Goal: Navigation & Orientation: Find specific page/section

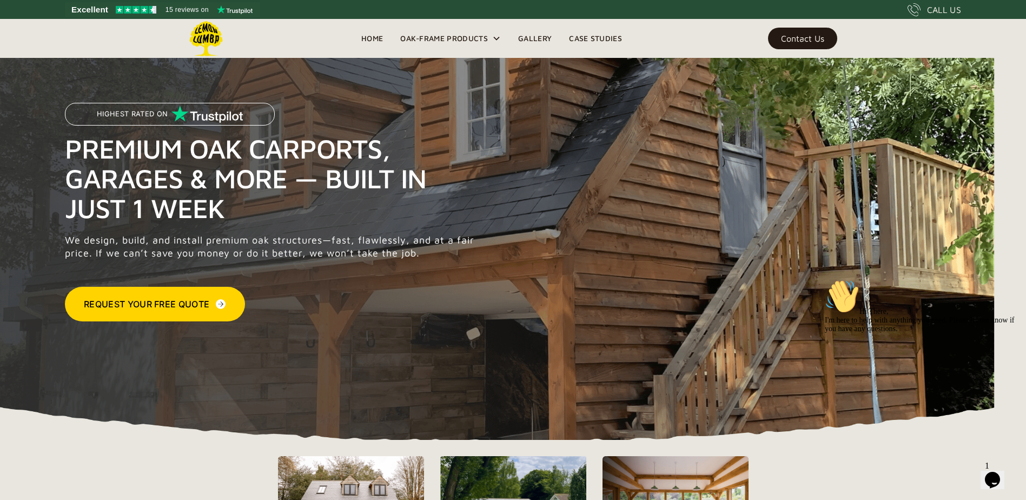
click at [538, 39] on link "Gallery" at bounding box center [535, 38] width 51 height 16
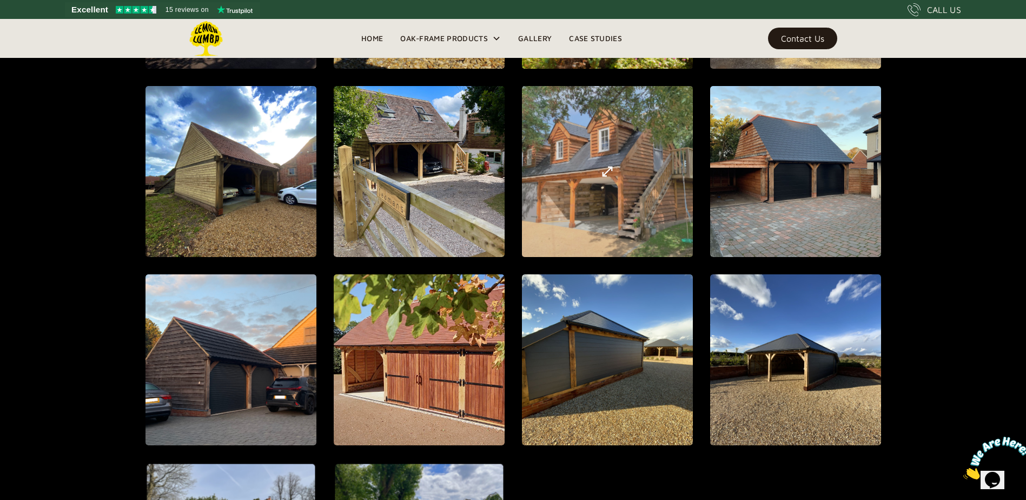
click at [612, 202] on div "open lightbox" at bounding box center [607, 172] width 502 height 538
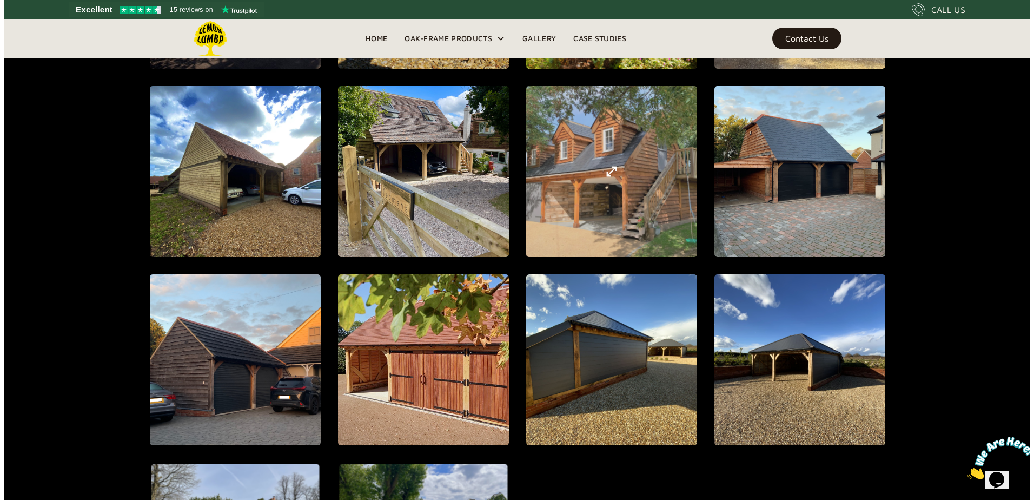
scroll to position [1060, 0]
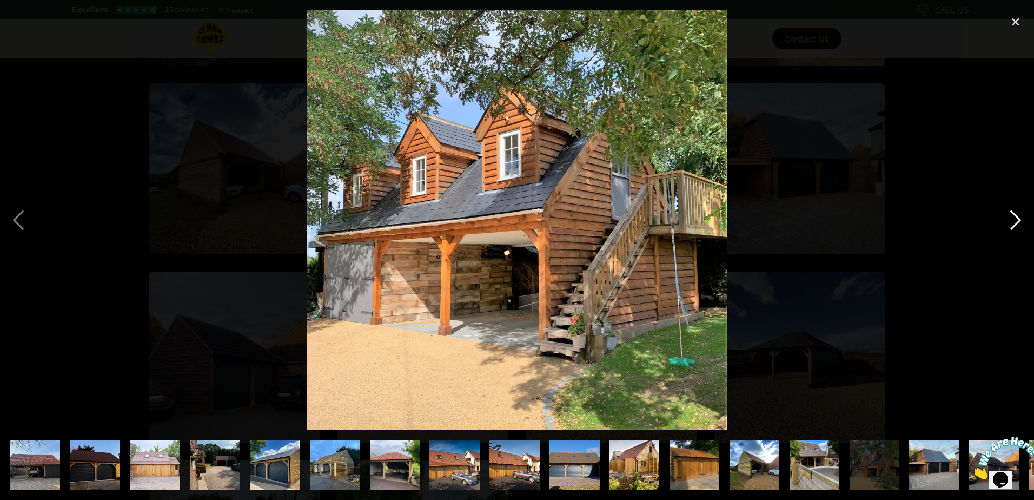
click at [1017, 221] on div "next image" at bounding box center [1016, 220] width 37 height 420
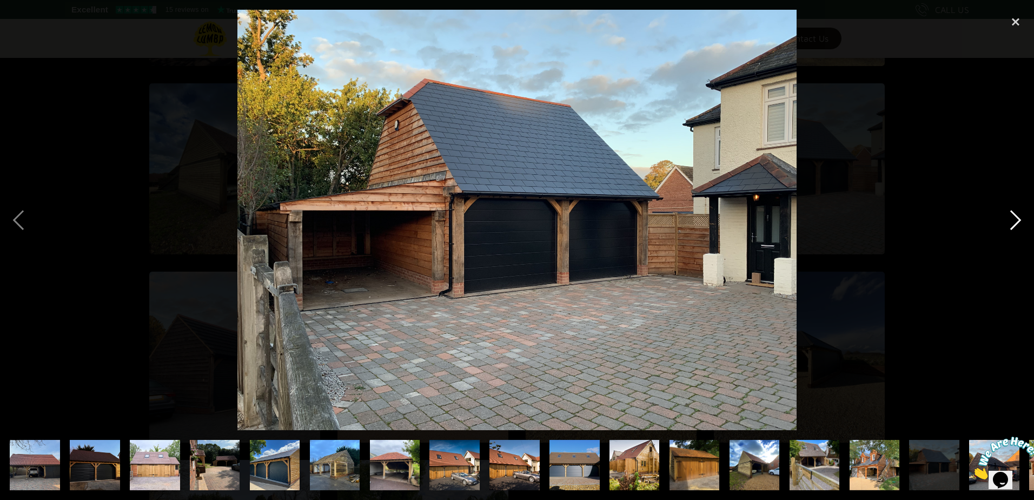
click at [1017, 221] on div "next image" at bounding box center [1016, 220] width 37 height 420
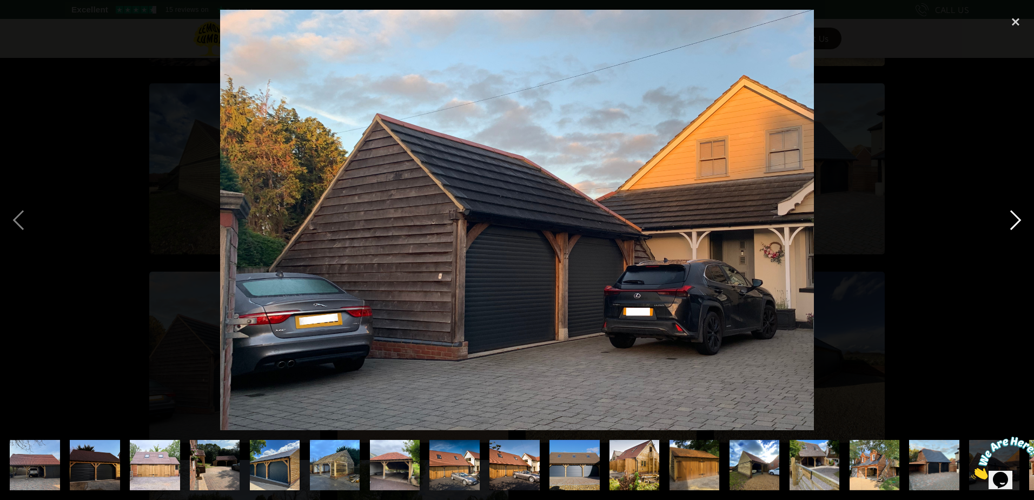
click at [1017, 221] on div "next image" at bounding box center [1016, 220] width 37 height 420
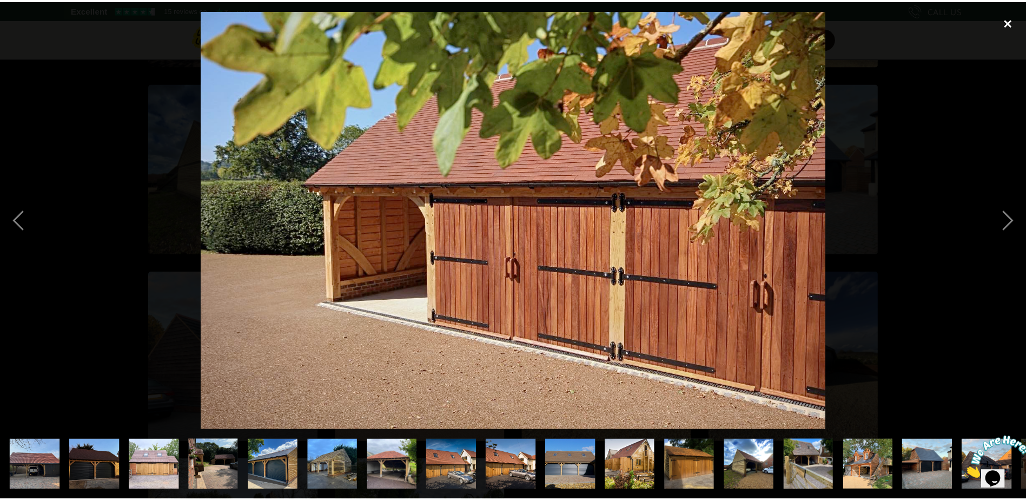
scroll to position [0, 295]
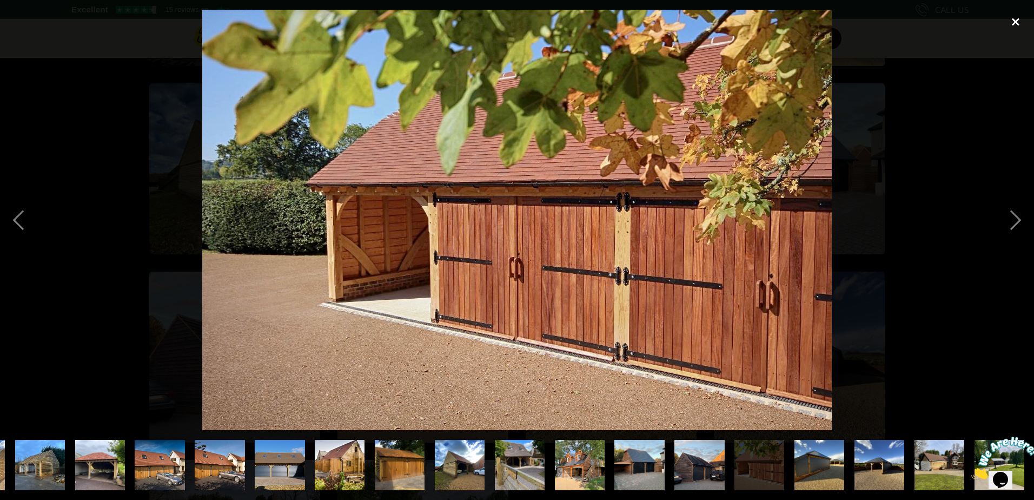
click at [1013, 25] on div "close lightbox" at bounding box center [1016, 22] width 37 height 24
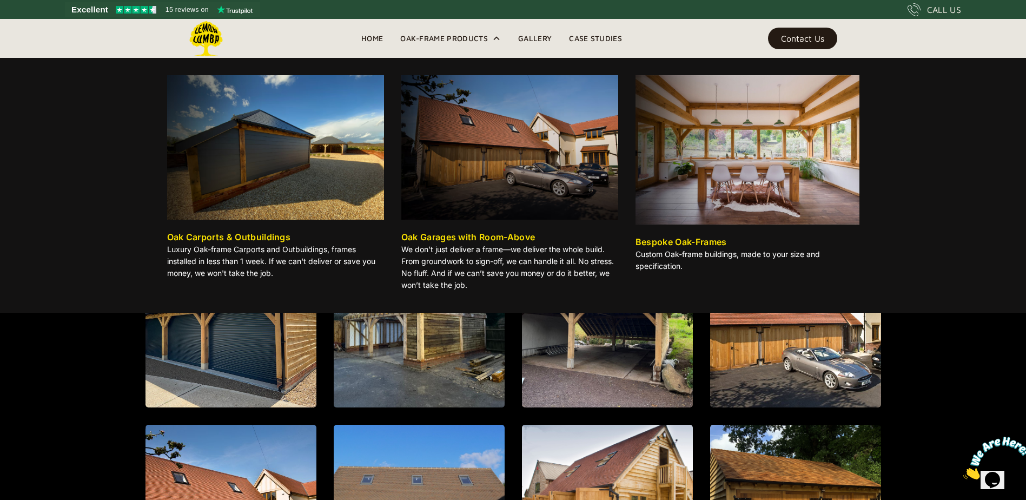
scroll to position [530, 0]
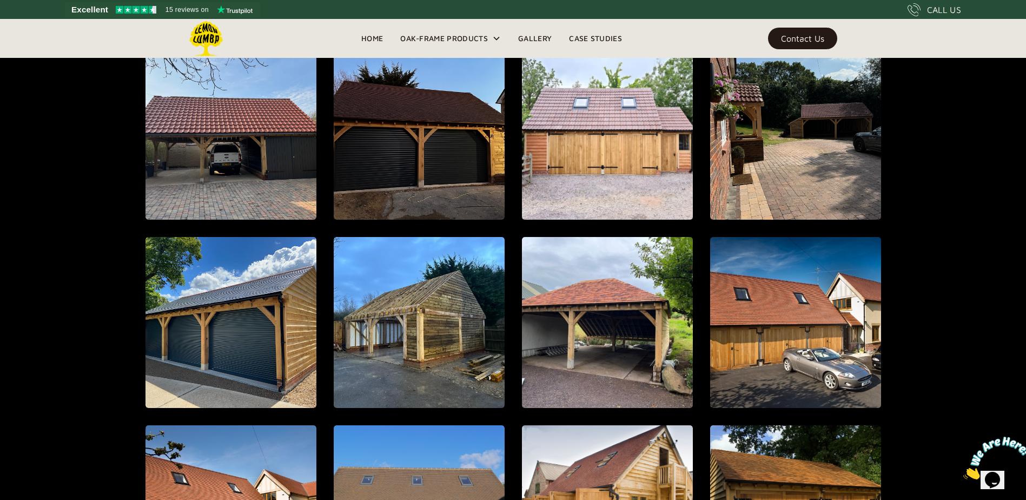
click at [535, 39] on link "Gallery" at bounding box center [535, 38] width 51 height 16
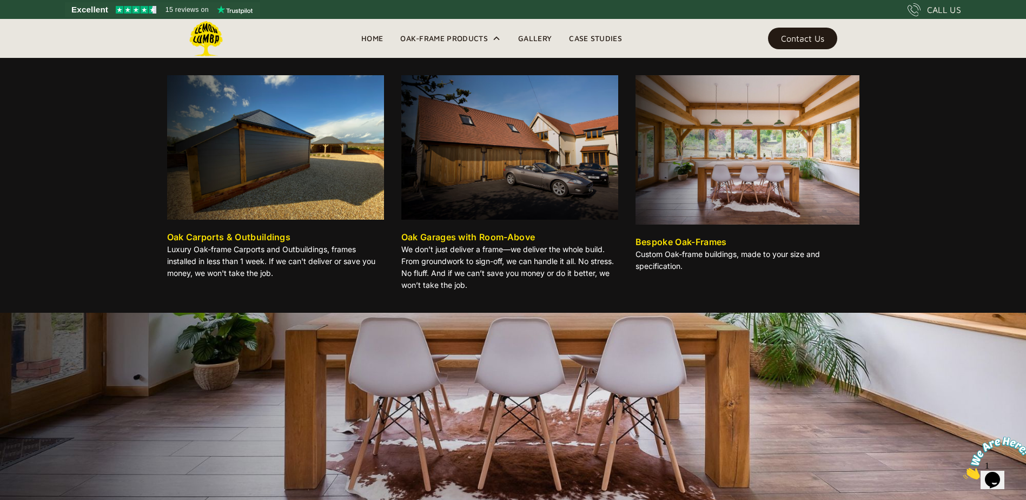
click at [788, 177] on img at bounding box center [748, 149] width 224 height 149
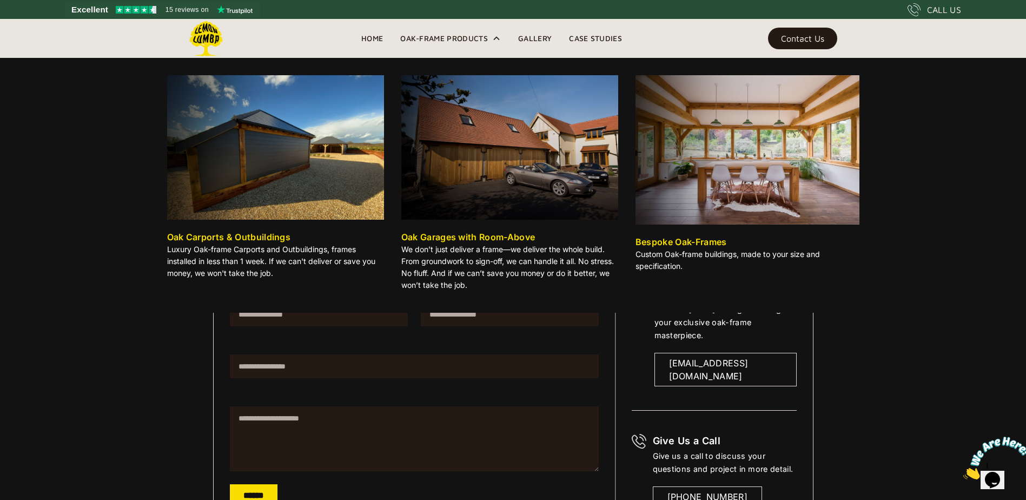
click at [440, 34] on div "Oak-Frame Products" at bounding box center [444, 38] width 88 height 13
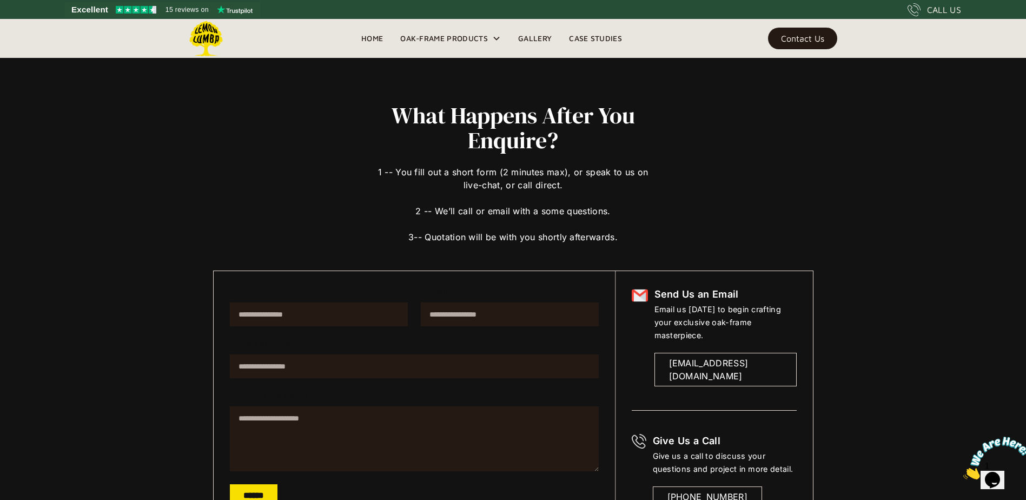
click at [369, 42] on link "Home" at bounding box center [372, 38] width 39 height 16
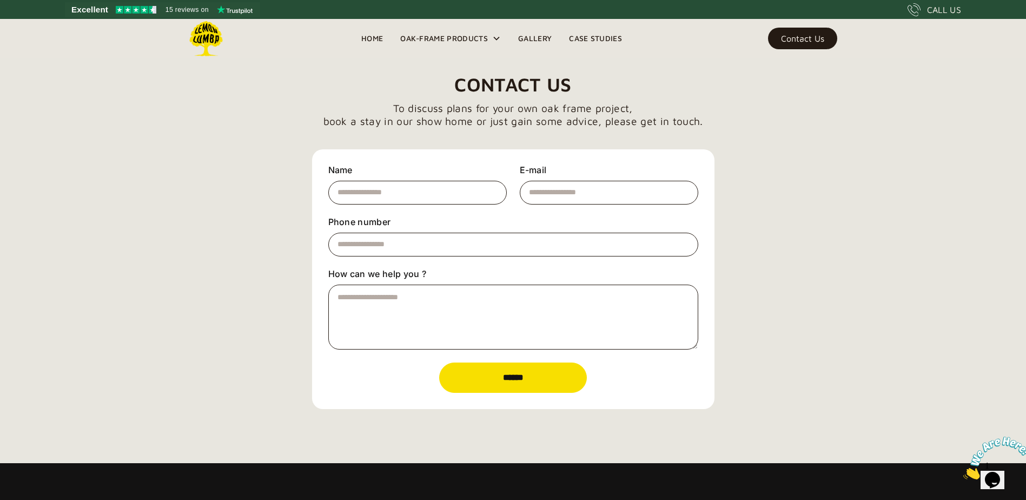
scroll to position [3534, 0]
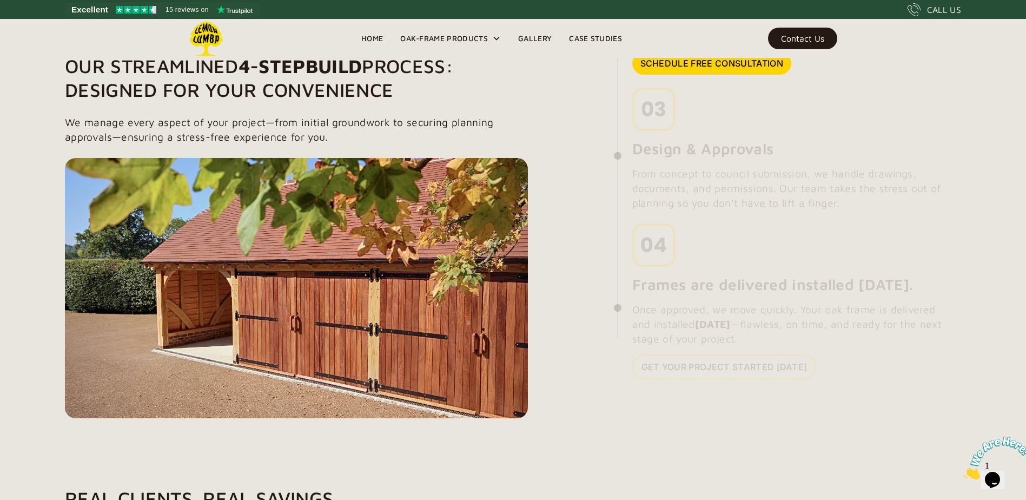
scroll to position [3799, 0]
